Goal: Task Accomplishment & Management: Manage account settings

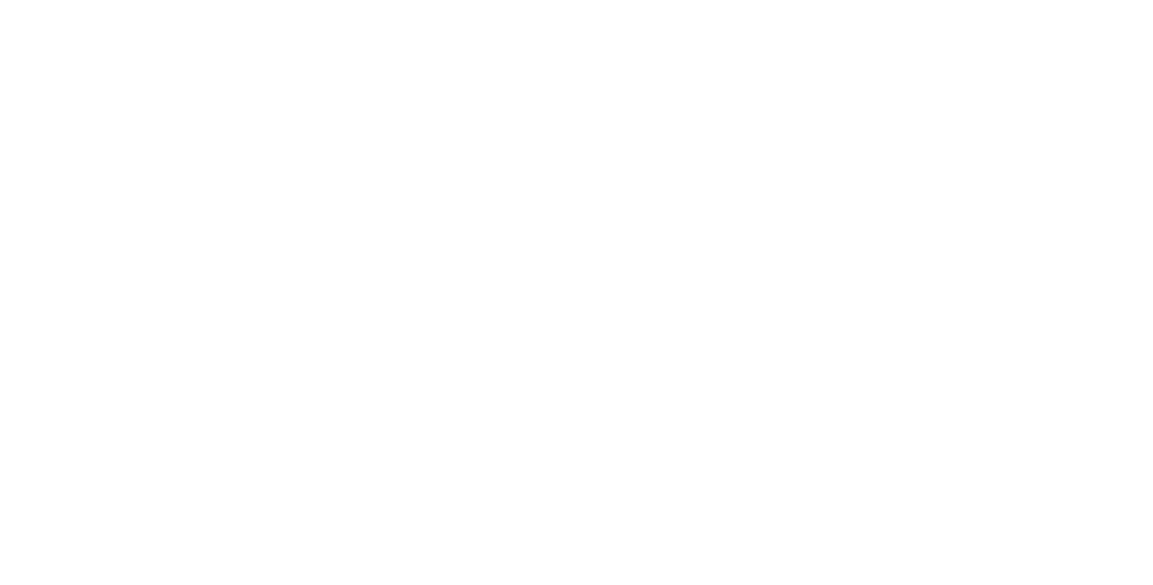
click at [860, 110] on button "Close" at bounding box center [827, 100] width 66 height 29
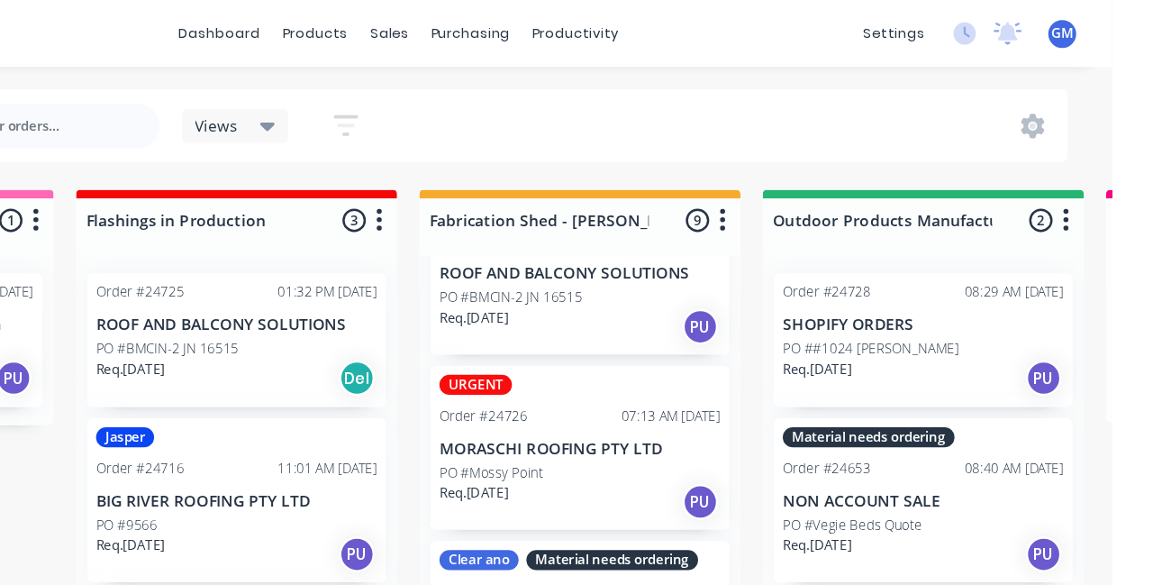
click at [713, 374] on div "PO #Mossy Point" at bounding box center [723, 382] width 227 height 16
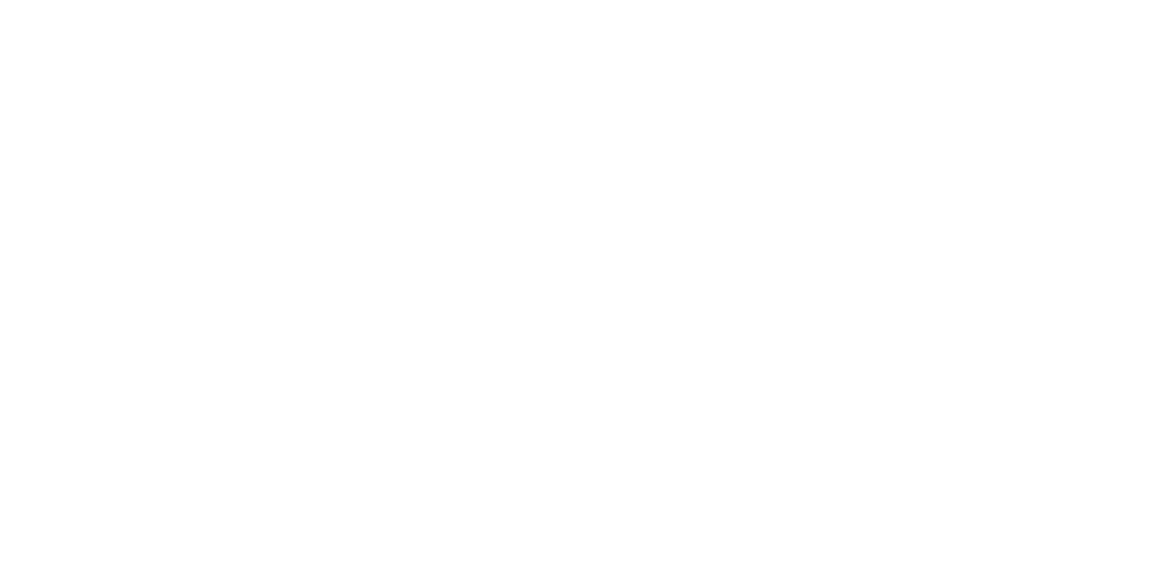
click at [987, 381] on div "URGENT" at bounding box center [958, 377] width 59 height 16
type input "Fab"
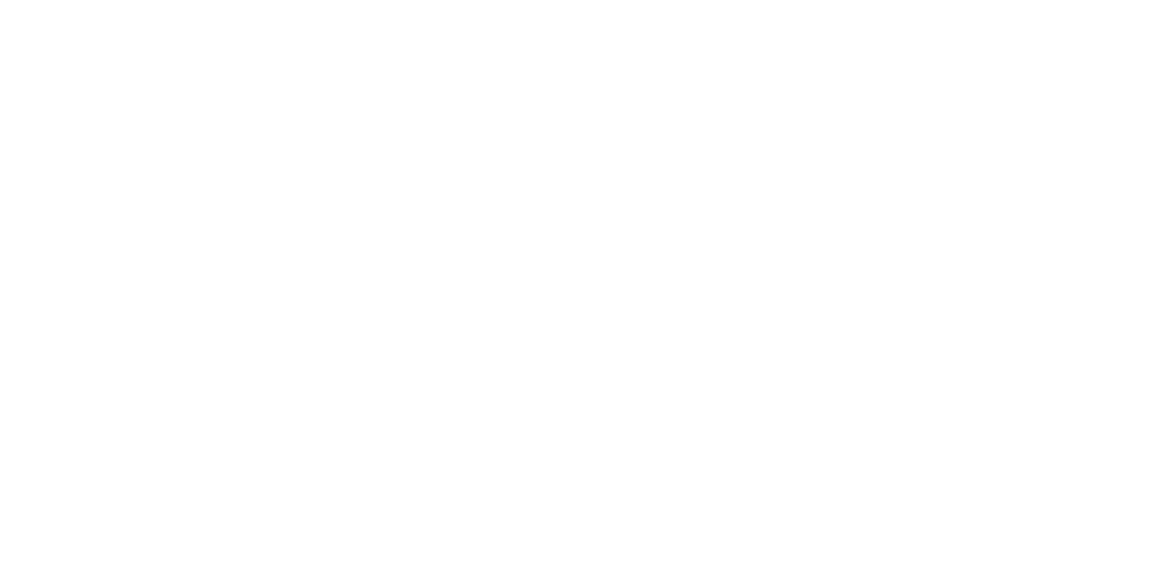
click at [423, 467] on div "Contact Dayne 0403 968 378 accounts@moraschiroofing.com.au" at bounding box center [358, 419] width 131 height 150
click at [860, 103] on button "Close" at bounding box center [827, 100] width 66 height 29
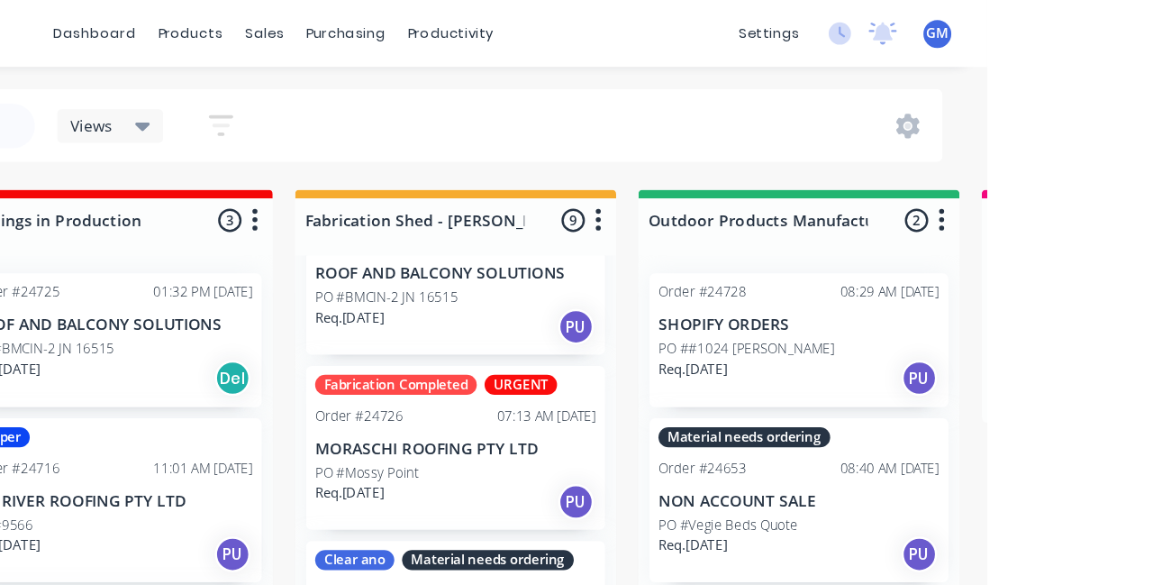
scroll to position [0, 0]
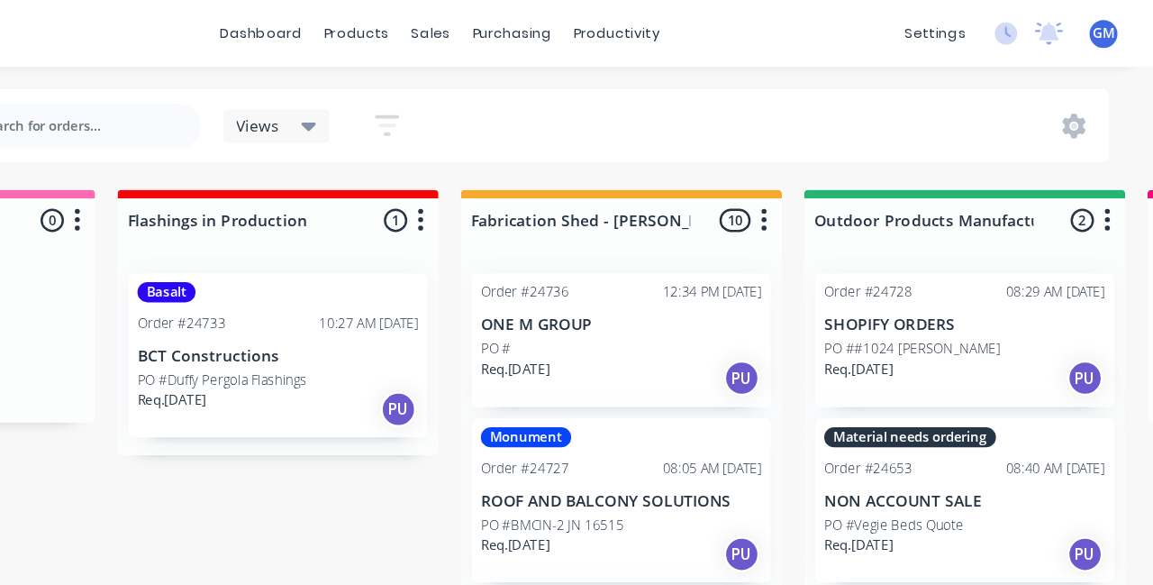
click at [911, 375] on div "Order #24653" at bounding box center [922, 378] width 71 height 16
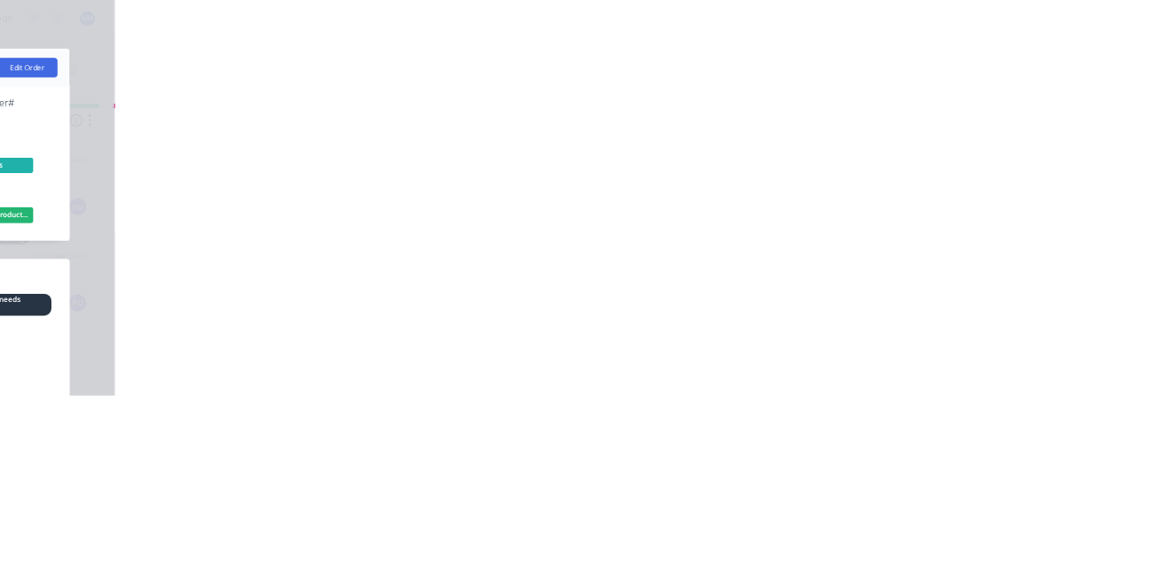
click at [860, 99] on button "Close" at bounding box center [827, 100] width 66 height 29
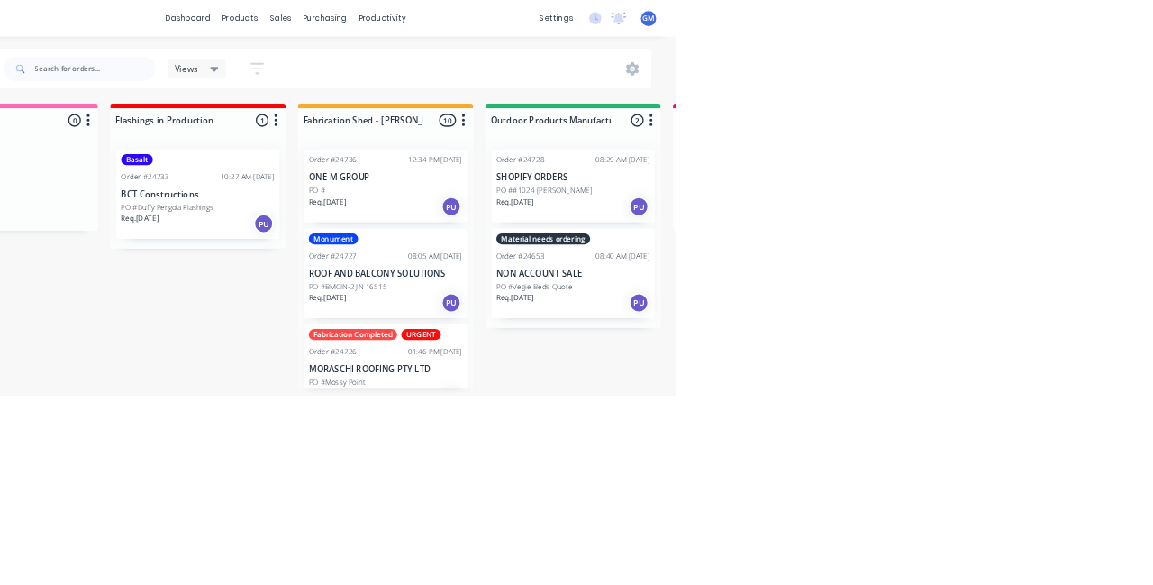
click at [741, 258] on p "ONE M GROUP" at bounding box center [723, 262] width 227 height 15
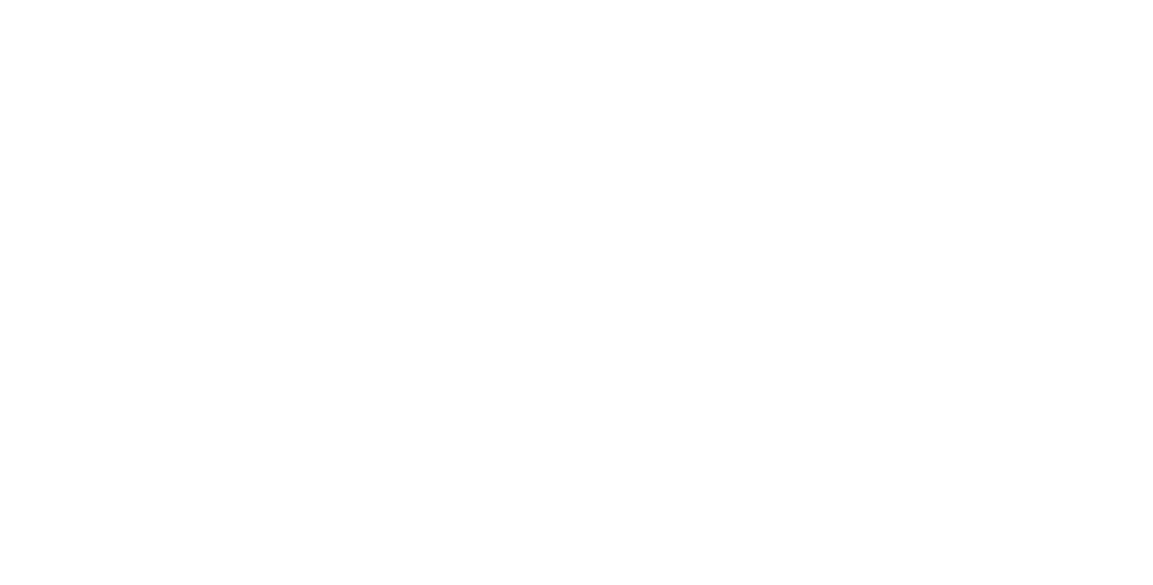
click at [860, 105] on button "Close" at bounding box center [827, 100] width 66 height 29
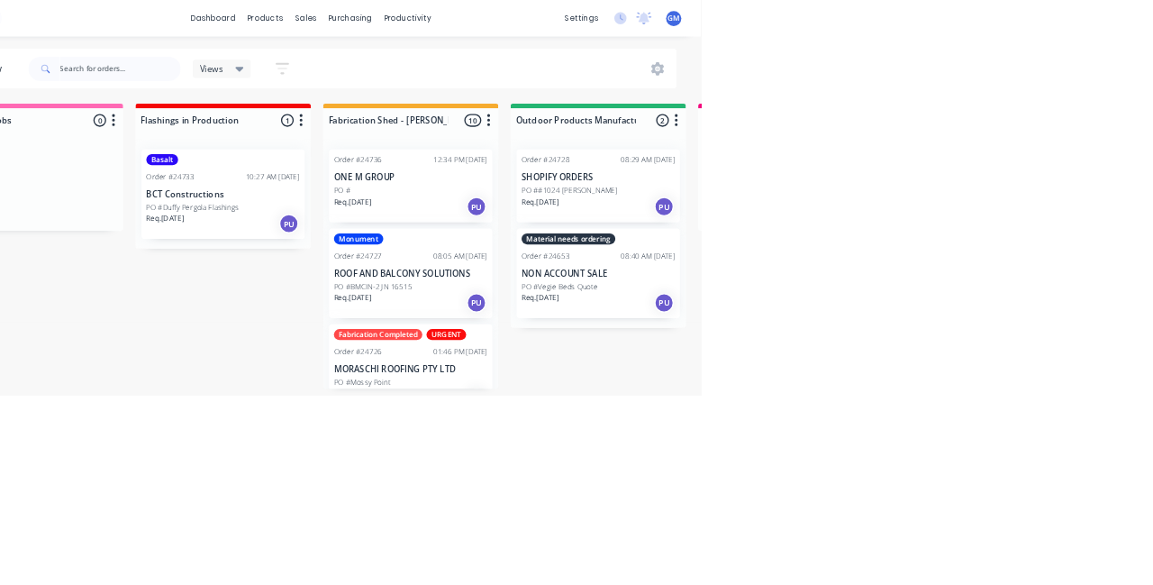
click at [1043, 267] on p "SHOPIFY ORDERS" at bounding box center [1000, 262] width 227 height 15
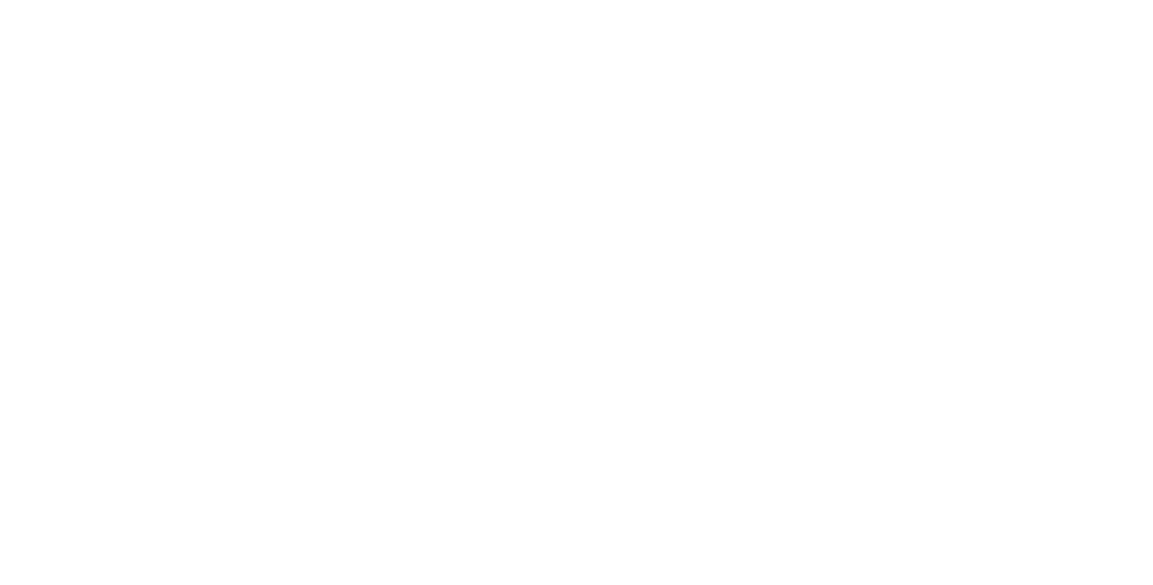
click at [1152, 217] on div "Order details Collaborate Checklists 0/0 Tracking Linked Orders Timeline Order …" at bounding box center [576, 292] width 1153 height 585
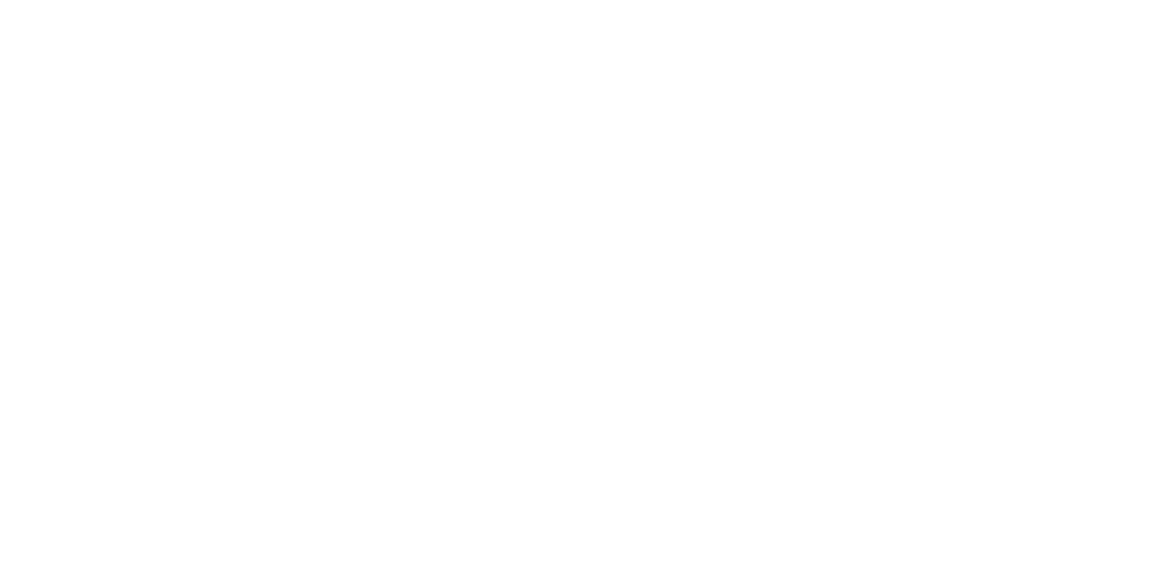
click at [1002, 364] on button "Add labels" at bounding box center [960, 375] width 83 height 24
type input "Fab"
click at [835, 200] on div "Assigned to Add team member" at bounding box center [745, 167] width 180 height 190
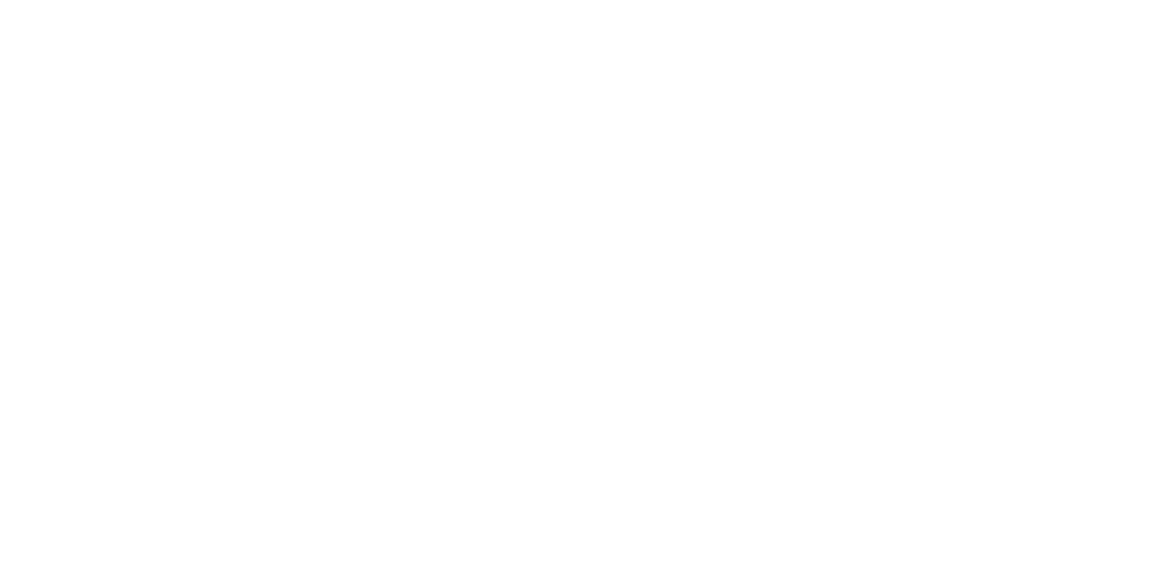
click at [965, 30] on button "Options" at bounding box center [920, 28] width 90 height 29
click at [835, 229] on div "Assigned to Add team member" at bounding box center [745, 167] width 180 height 190
click at [860, 33] on button "Close" at bounding box center [827, 28] width 66 height 29
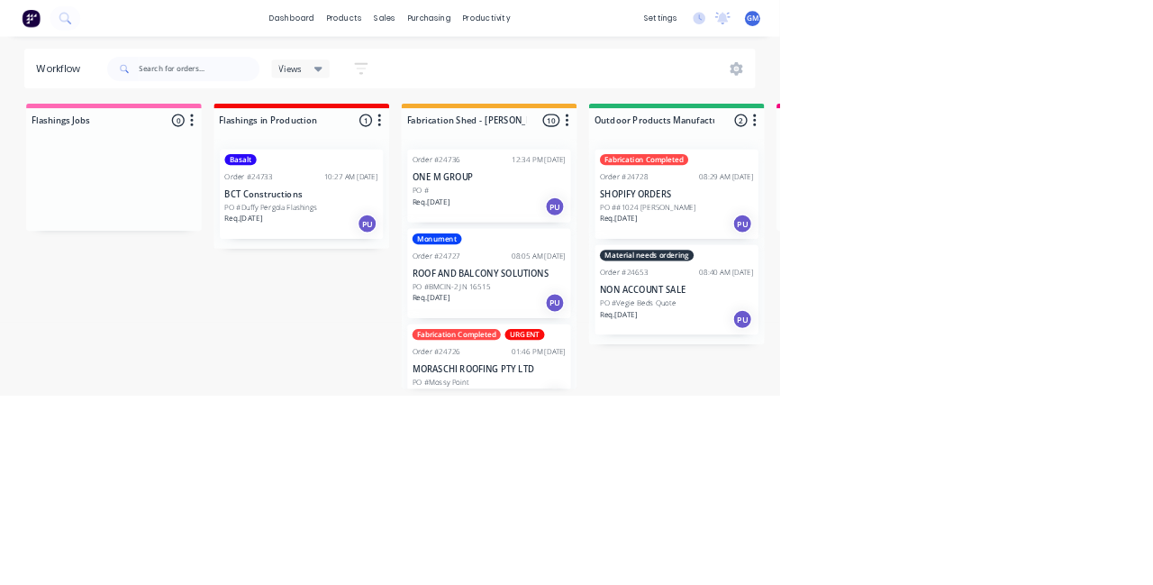
click at [739, 278] on div "PO #" at bounding box center [723, 282] width 227 height 16
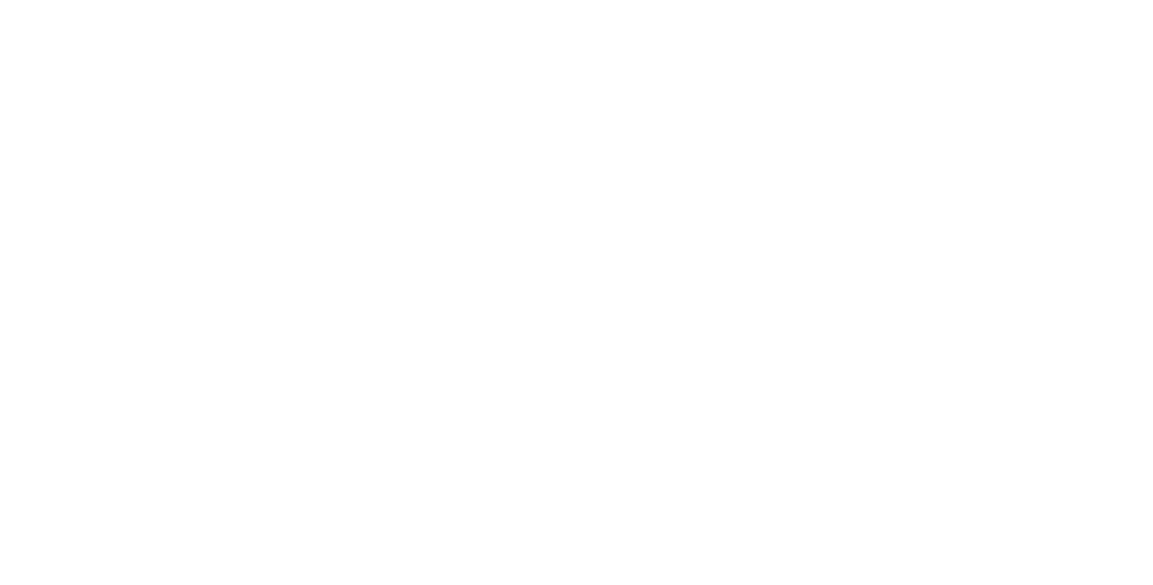
click at [1002, 394] on button "Add labels" at bounding box center [960, 381] width 83 height 24
type input "Fab"
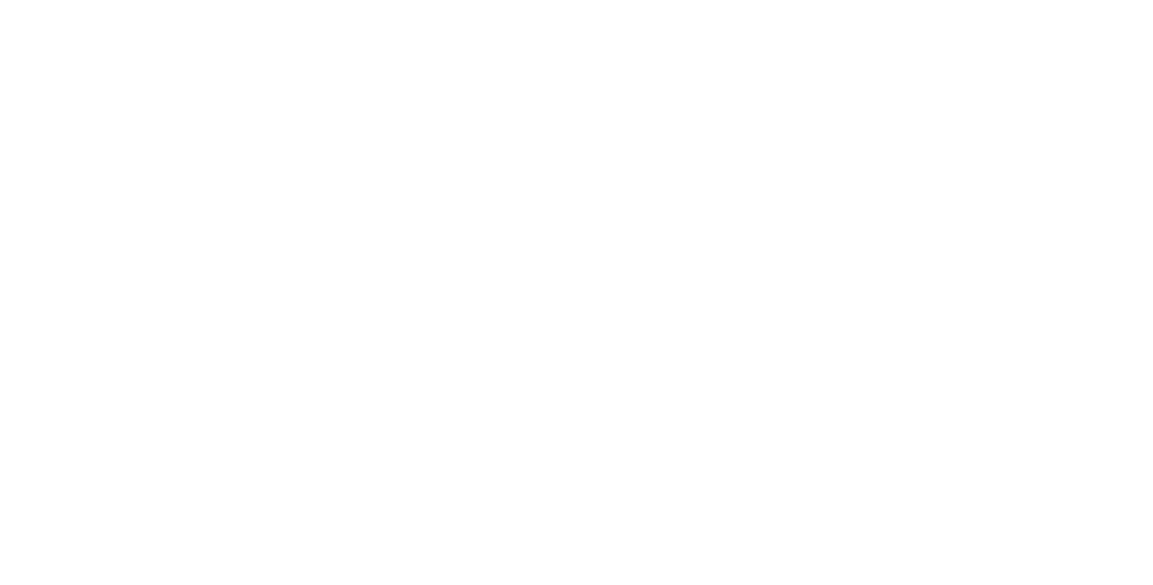
click at [900, 358] on div "PO" at bounding box center [834, 352] width 131 height 17
click at [860, 109] on button "Close" at bounding box center [827, 100] width 66 height 29
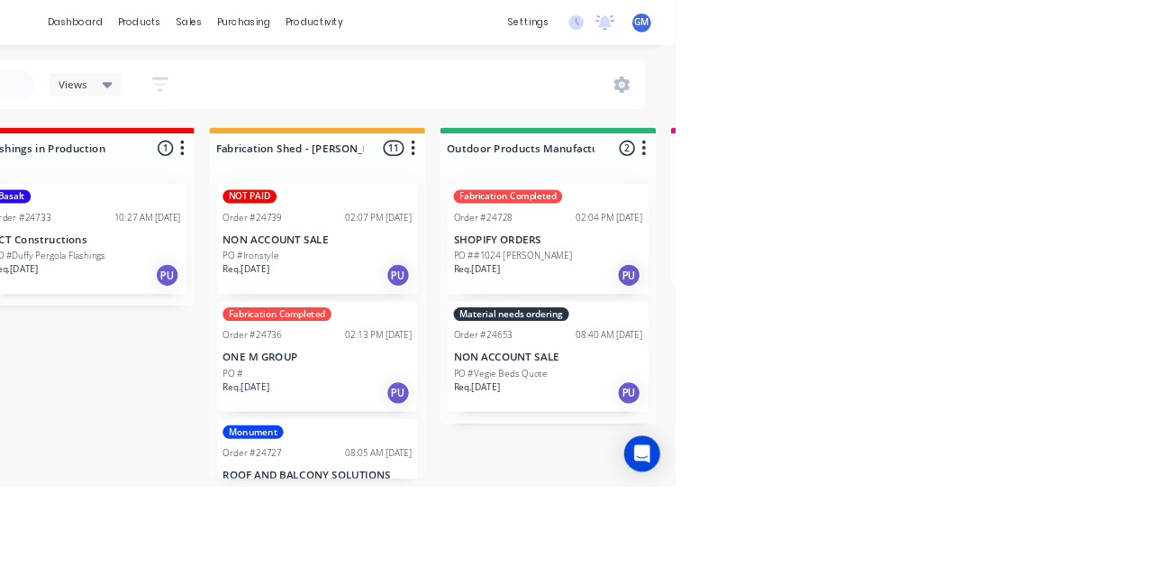
click at [742, 272] on div "NOT PAID Order #24739 02:07 PM 26/08/25 NON ACCOUNT SALE PO #Ironstyle Req. 26/…" at bounding box center [723, 287] width 241 height 132
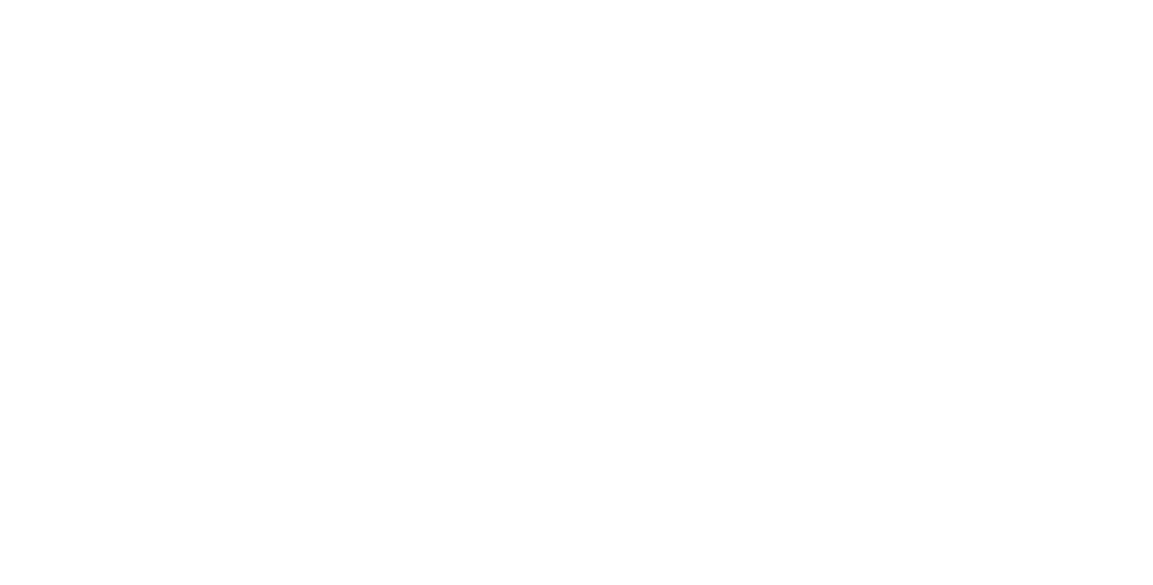
click at [860, 108] on button "Close" at bounding box center [827, 100] width 66 height 29
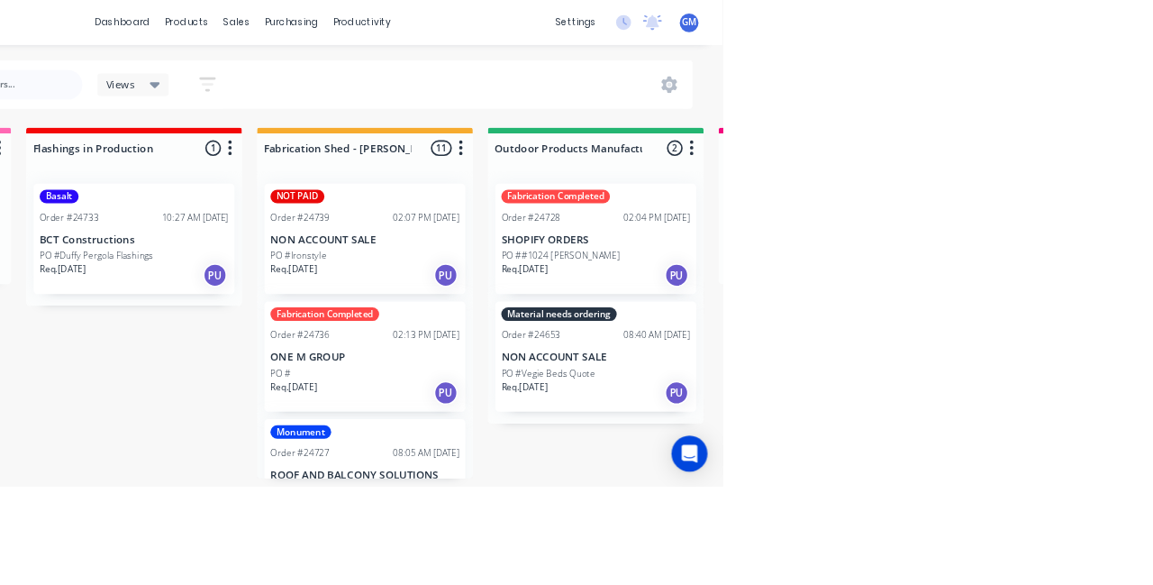
click at [713, 572] on p "ROOF AND BALCONY SOLUTIONS" at bounding box center [723, 570] width 227 height 15
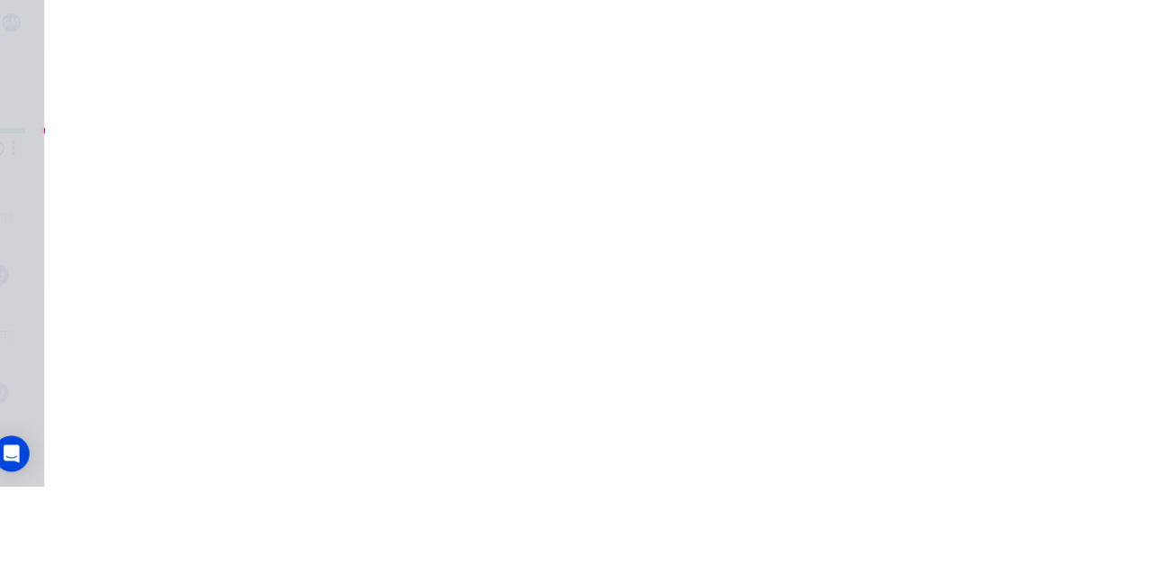
click at [860, 103] on button "Close" at bounding box center [827, 100] width 66 height 29
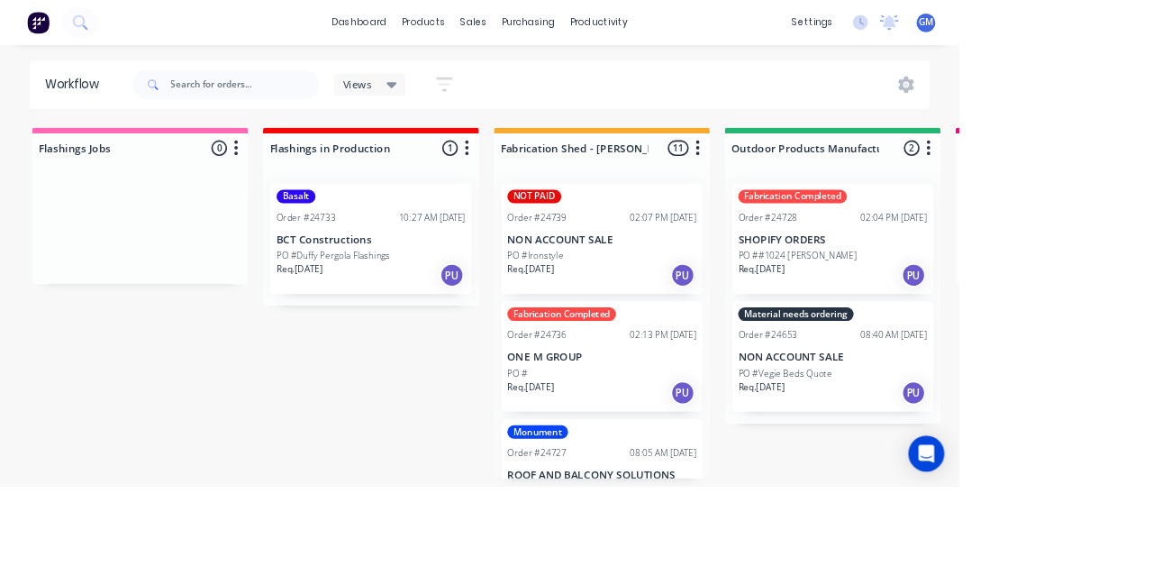
click at [733, 324] on div "Req. 26/08/25 PU" at bounding box center [723, 330] width 227 height 31
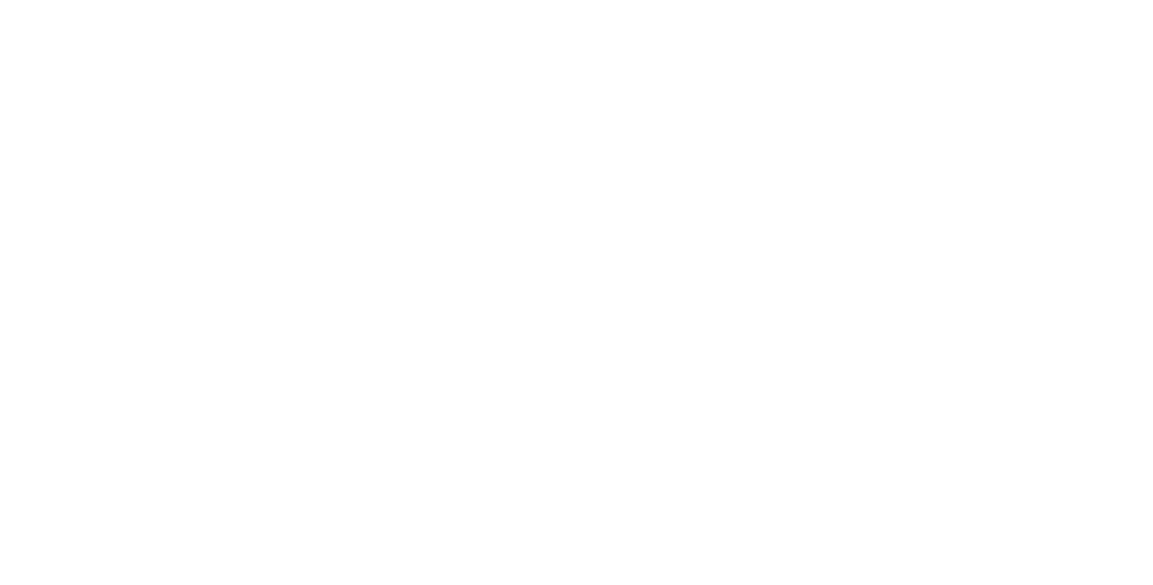
click at [993, 373] on div "NOT PAID" at bounding box center [961, 377] width 65 height 16
type input "Fab"
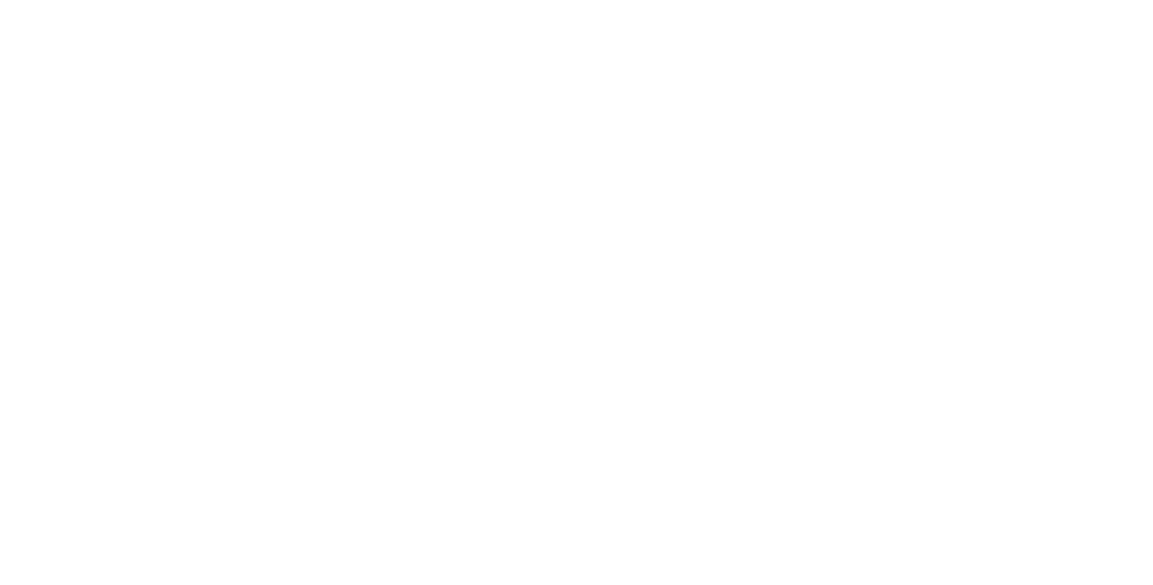
click at [835, 254] on div "Assigned to Add team member" at bounding box center [745, 205] width 180 height 125
click at [860, 107] on button "Close" at bounding box center [827, 100] width 66 height 29
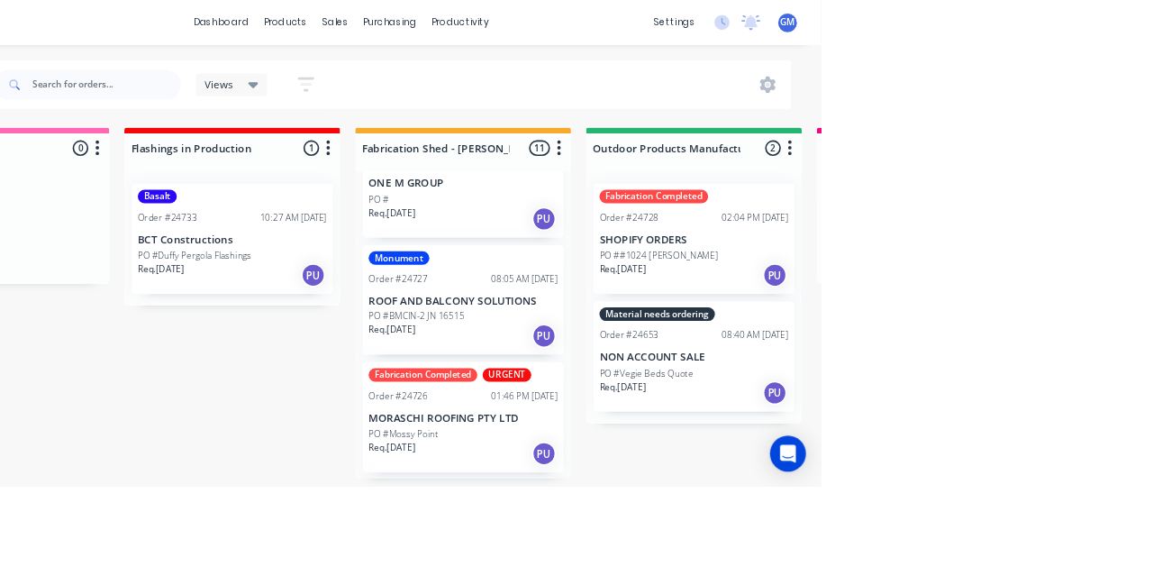
scroll to position [210, 0]
click at [746, 358] on p "ROOF AND BALCONY SOLUTIONS" at bounding box center [723, 360] width 227 height 15
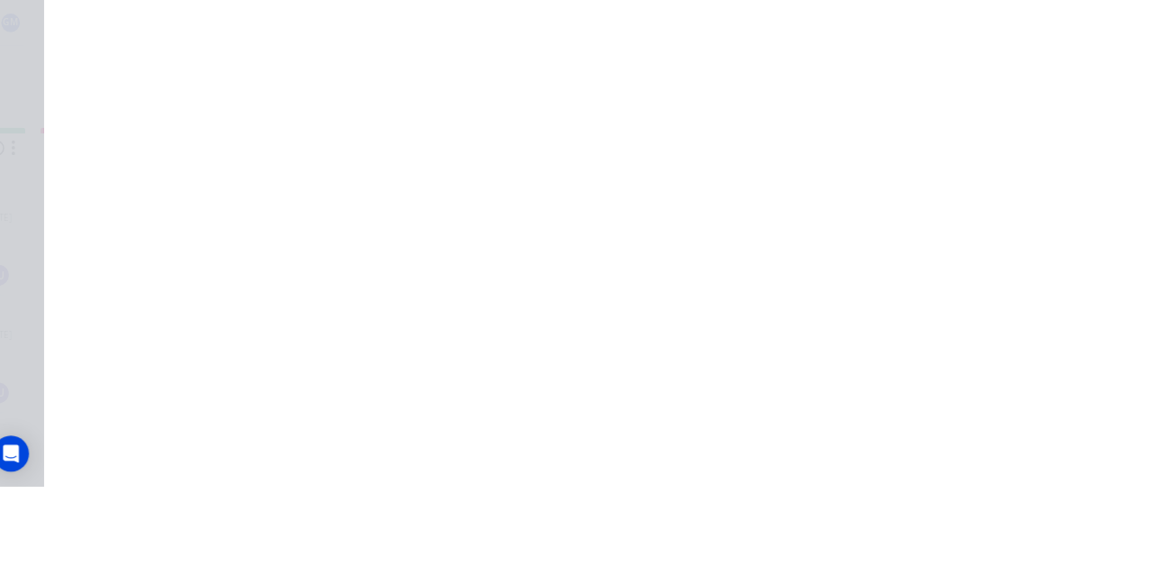
click at [239, 142] on button "Collaborate" at bounding box center [153, 157] width 171 height 45
click at [239, 121] on button "Order details" at bounding box center [153, 112] width 171 height 45
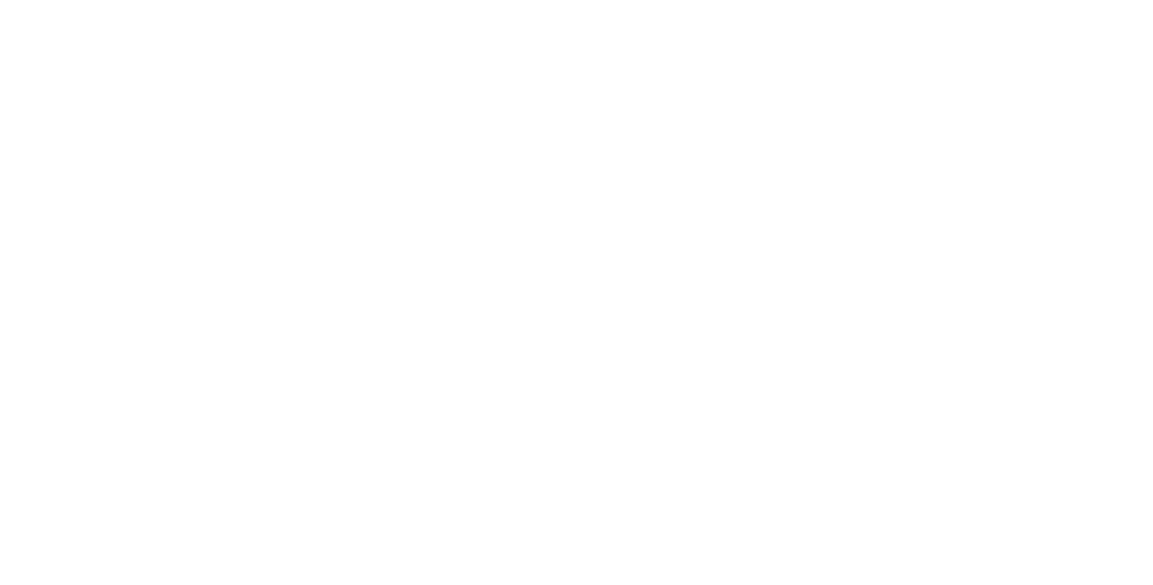
click at [1002, 378] on div "Monument" at bounding box center [965, 377] width 73 height 16
type input "Fab"
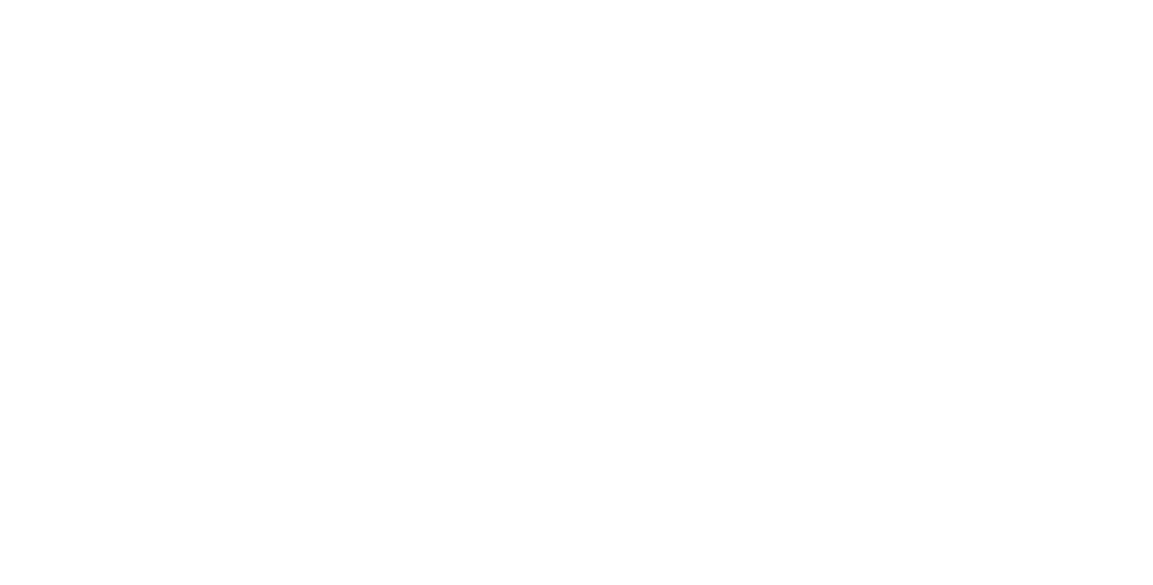
click at [835, 259] on div "Assigned to Add team member" at bounding box center [745, 205] width 180 height 125
click at [860, 111] on button "Close" at bounding box center [827, 100] width 66 height 29
click at [860, 106] on button "Close" at bounding box center [827, 100] width 66 height 29
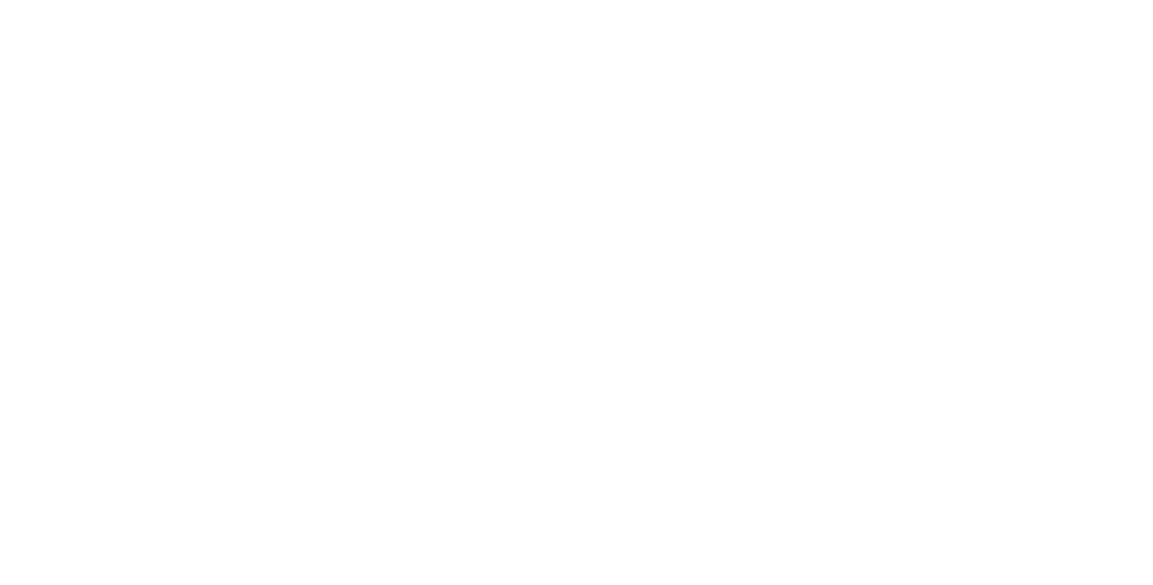
click at [860, 107] on button "Close" at bounding box center [827, 100] width 66 height 29
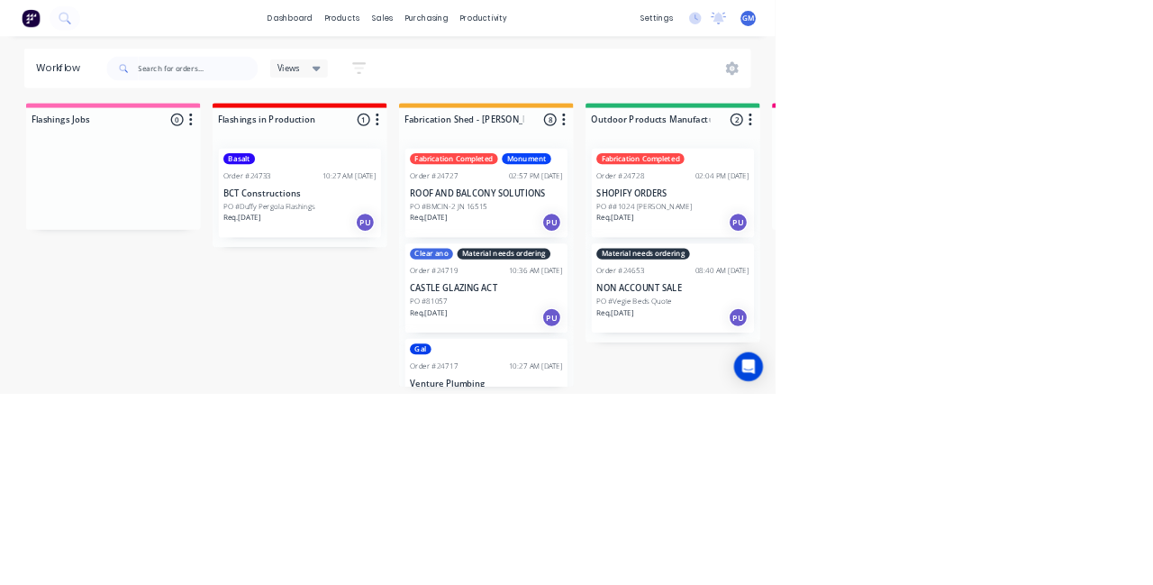
click at [470, 273] on div "Basalt Order #24733 10:27 AM [DATE] BCT Constructions PO #Duffy Pergola Flashin…" at bounding box center [445, 287] width 241 height 132
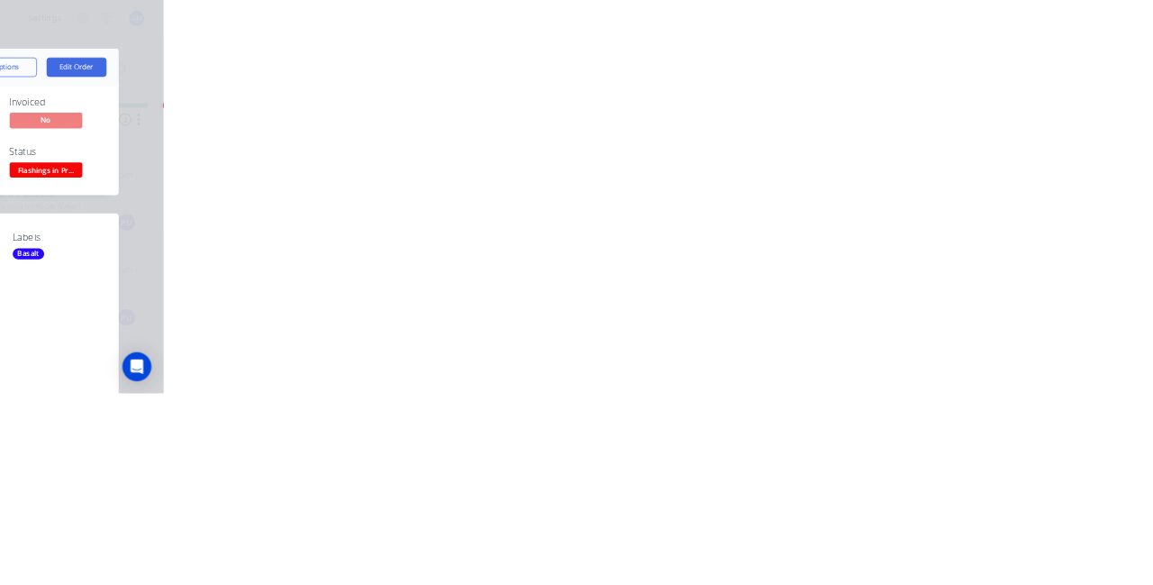
click at [1086, 136] on div "Created by [PERSON_NAME] Created [DATE] Required [DATE] Assigned to Add team me…" at bounding box center [676, 206] width 821 height 168
click at [860, 101] on button "Close" at bounding box center [827, 100] width 66 height 29
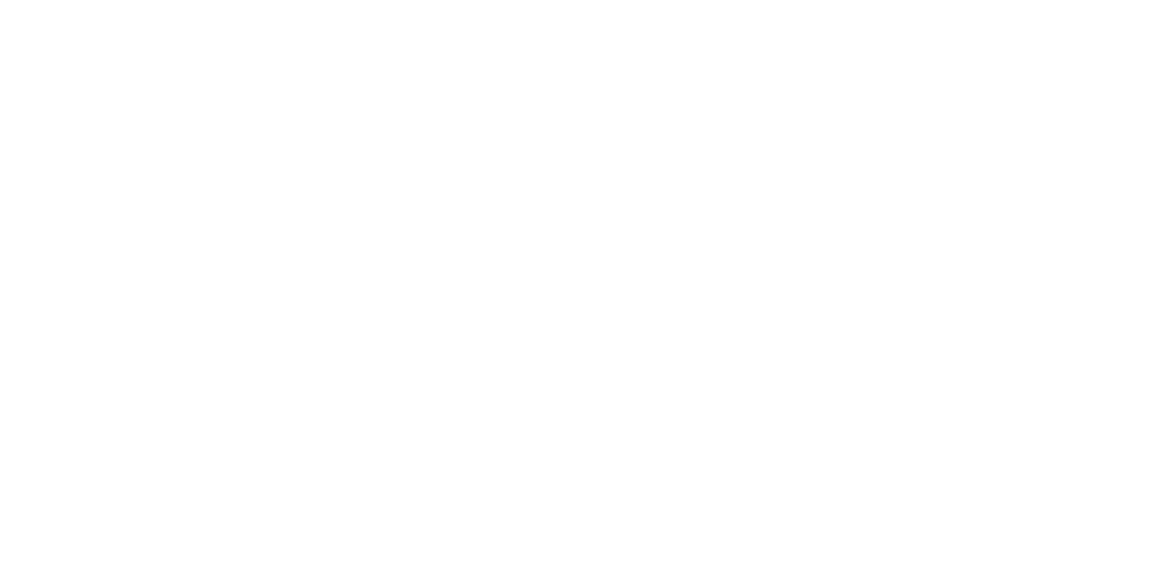
scroll to position [128, 0]
click at [860, 95] on button "Close" at bounding box center [827, 100] width 66 height 29
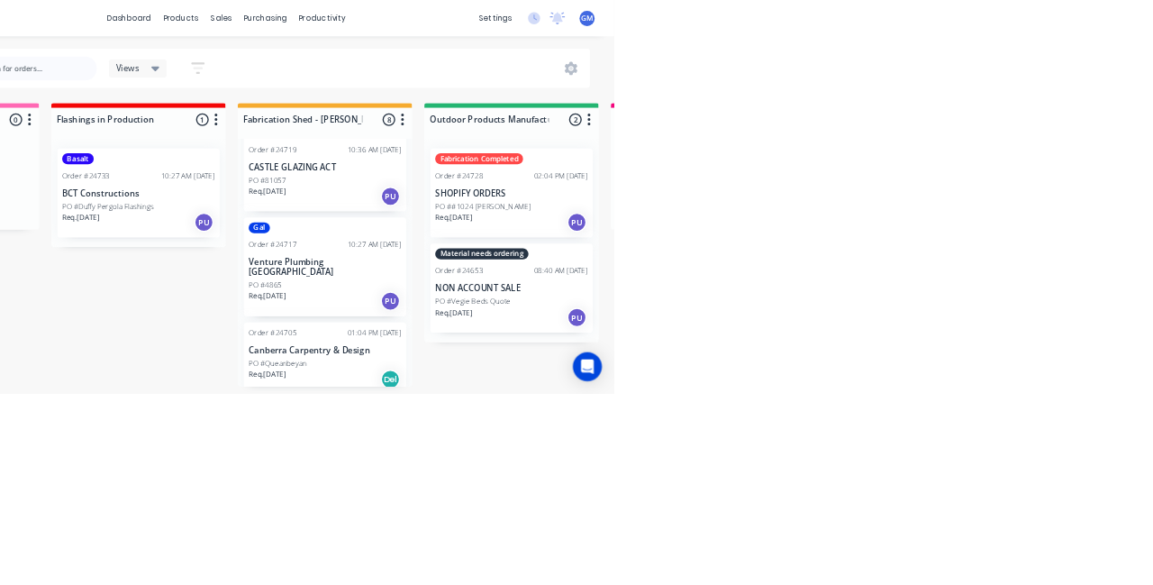
scroll to position [180, 0]
click at [658, 513] on p "Canberra Carpentry & Design" at bounding box center [723, 520] width 227 height 15
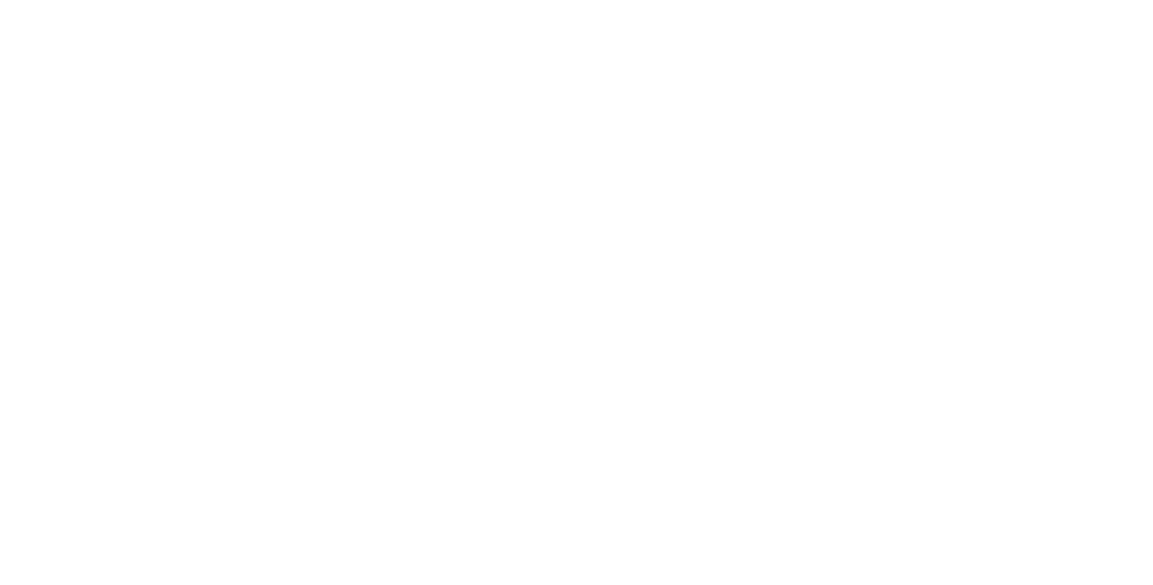
scroll to position [606, 0]
